Goal: Information Seeking & Learning: Learn about a topic

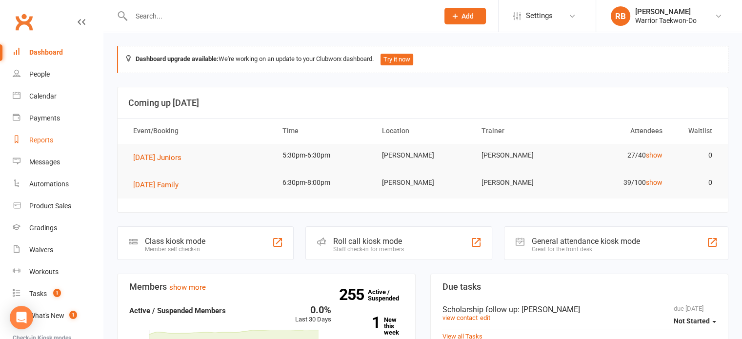
click at [44, 140] on div "Reports" at bounding box center [41, 140] width 24 height 8
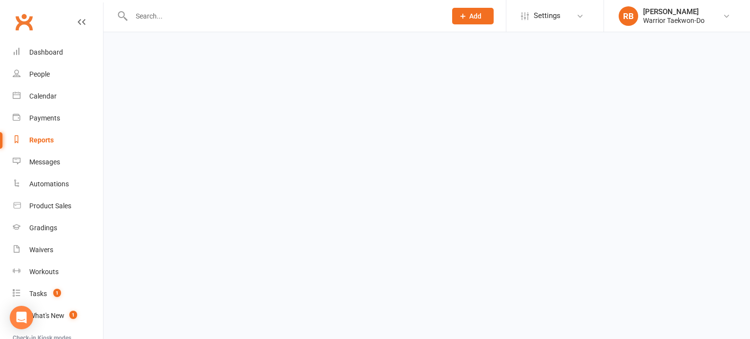
select select "50"
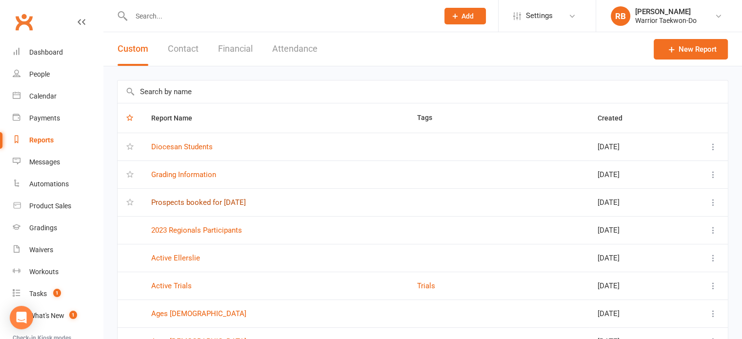
click at [200, 200] on link "Prospects booked for [DATE]" at bounding box center [198, 202] width 95 height 9
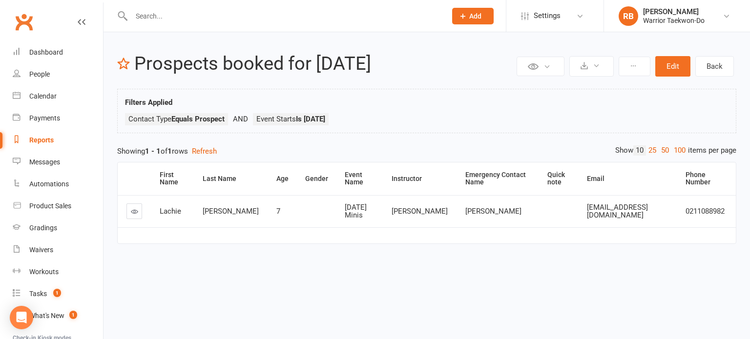
click at [135, 212] on icon at bounding box center [134, 211] width 7 height 7
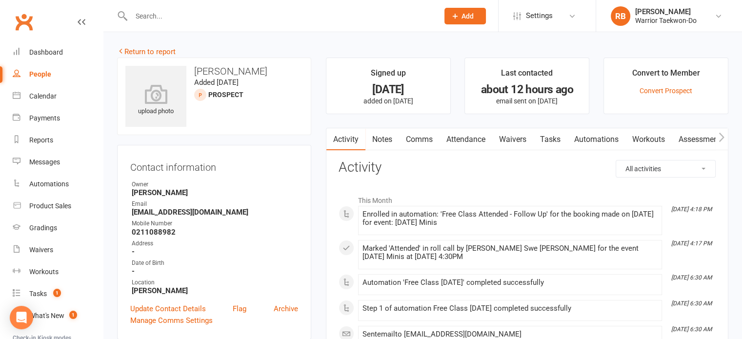
click at [478, 144] on link "Attendance" at bounding box center [466, 139] width 53 height 22
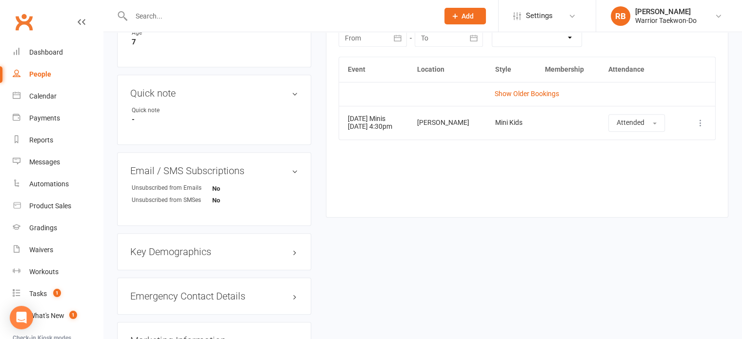
scroll to position [441, 0]
click at [56, 101] on link "Calendar" at bounding box center [58, 96] width 90 height 22
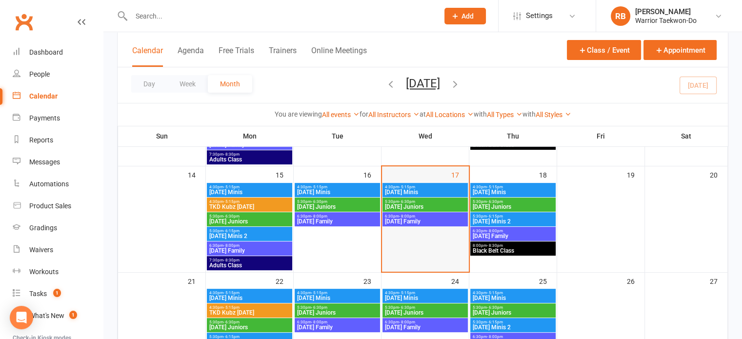
scroll to position [254, 0]
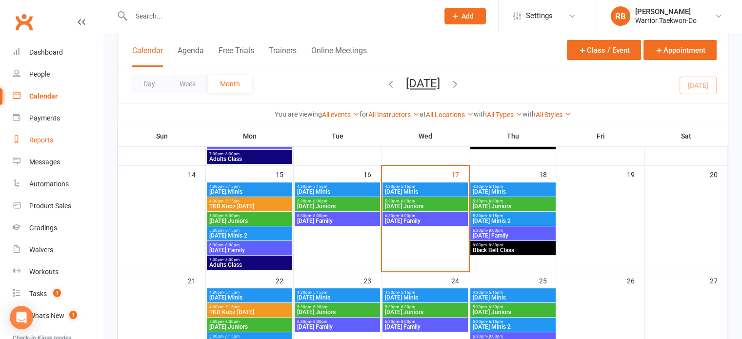
click at [31, 135] on link "Reports" at bounding box center [58, 140] width 90 height 22
select select "50"
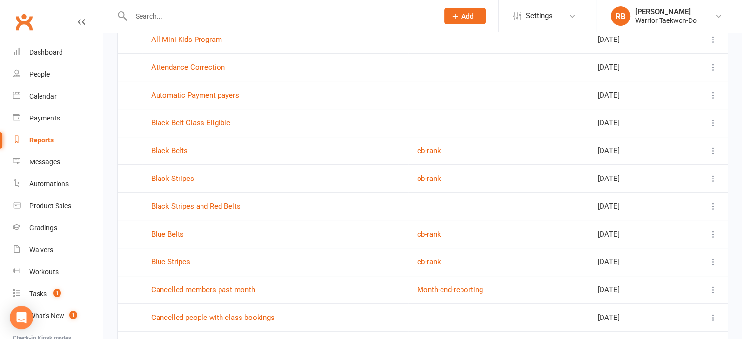
scroll to position [365, 0]
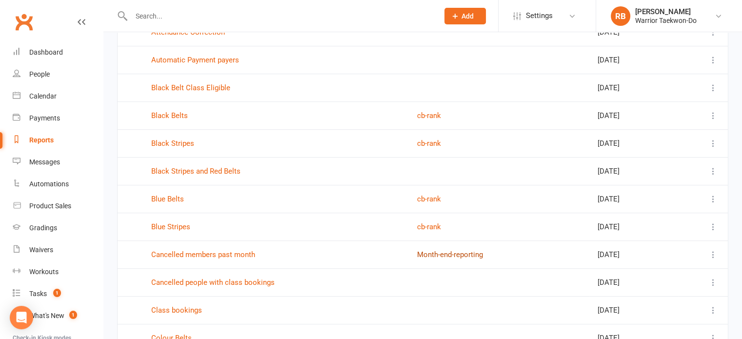
click at [431, 249] on button "Month-end-reporting" at bounding box center [450, 255] width 66 height 12
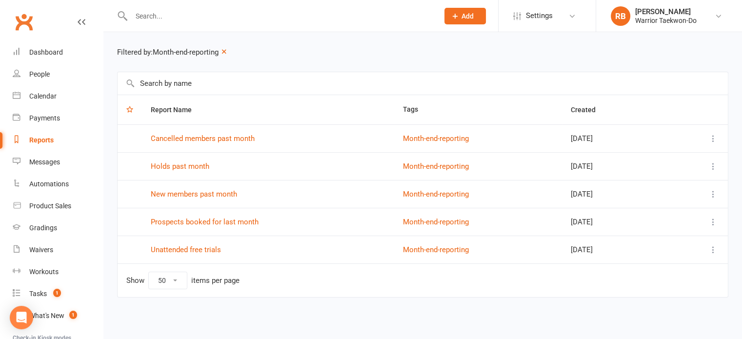
scroll to position [32, 0]
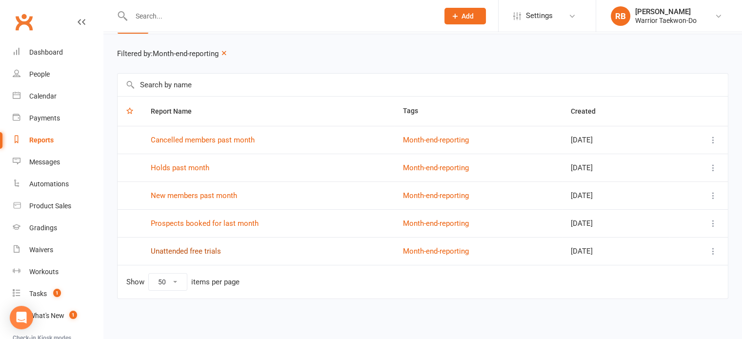
click at [204, 249] on link "Unattended free trials" at bounding box center [186, 251] width 70 height 9
